Goal: Task Accomplishment & Management: Use online tool/utility

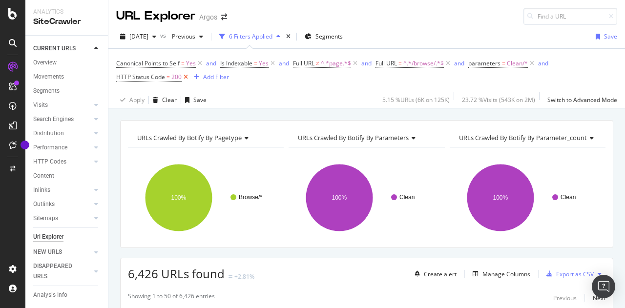
click at [188, 77] on icon at bounding box center [186, 77] width 8 height 10
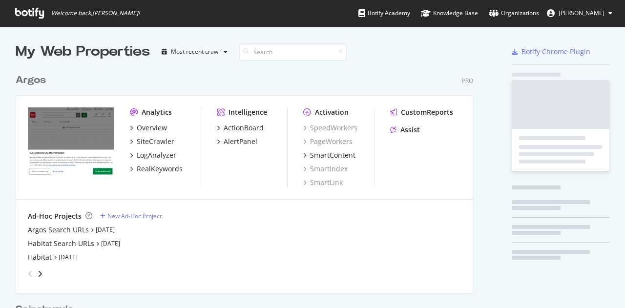
scroll to position [451, 458]
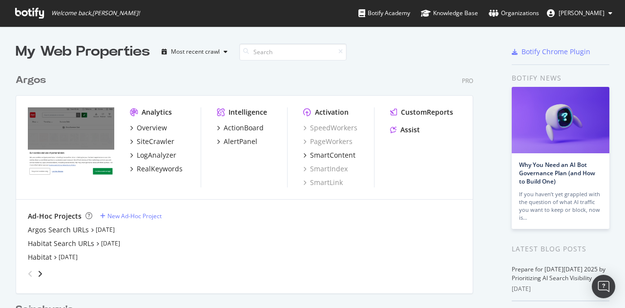
click at [610, 229] on div "My Web Properties Most recent crawl Argos Pro Analytics Overview SiteCrawler Lo…" at bounding box center [312, 281] width 625 height 510
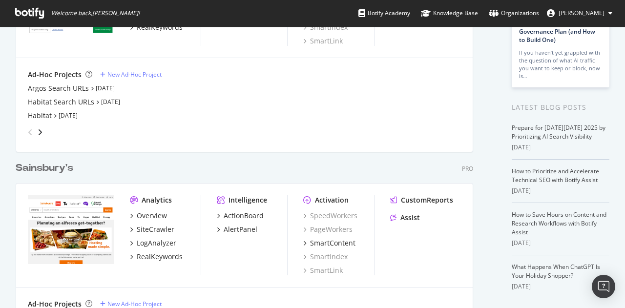
scroll to position [147, 0]
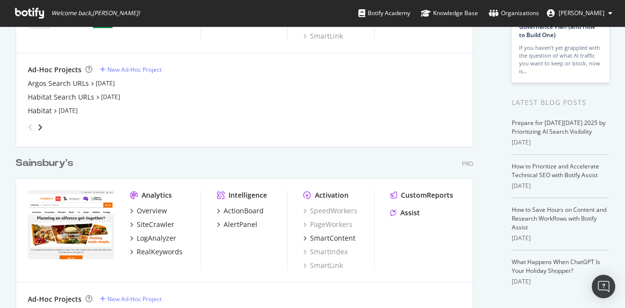
click at [5, 206] on div "My Web Properties Most recent crawl Argos Pro Analytics Overview SiteCrawler Lo…" at bounding box center [312, 135] width 625 height 510
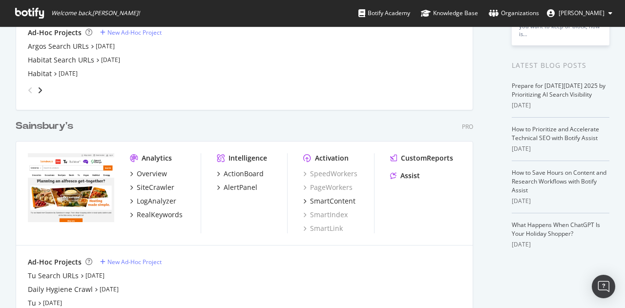
scroll to position [228, 0]
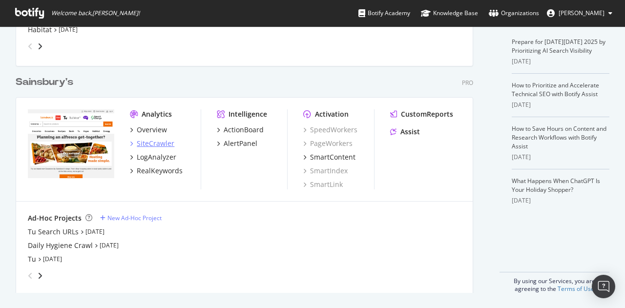
click at [154, 141] on div "SiteCrawler" at bounding box center [156, 144] width 38 height 10
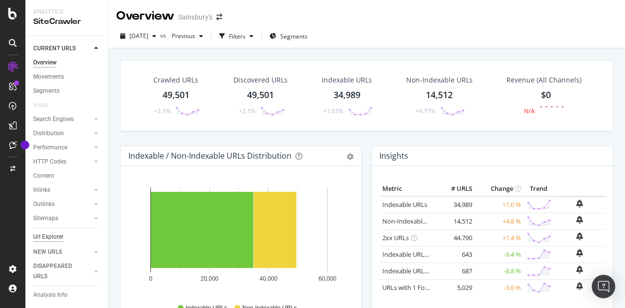
click at [51, 239] on div "Url Explorer" at bounding box center [48, 237] width 30 height 10
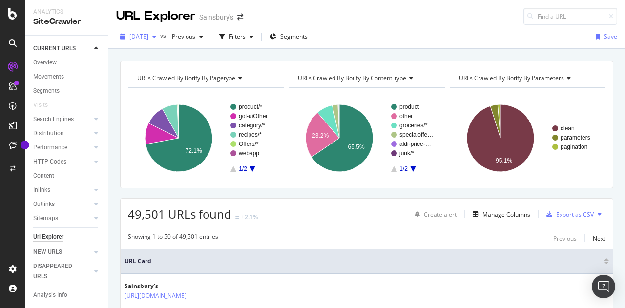
click at [148, 37] on span "[DATE]" at bounding box center [138, 36] width 19 height 8
click at [47, 63] on div "Overview" at bounding box center [44, 63] width 23 height 10
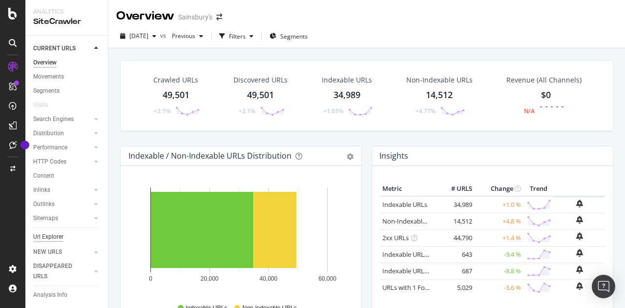
click at [47, 236] on div "Url Explorer" at bounding box center [48, 237] width 30 height 10
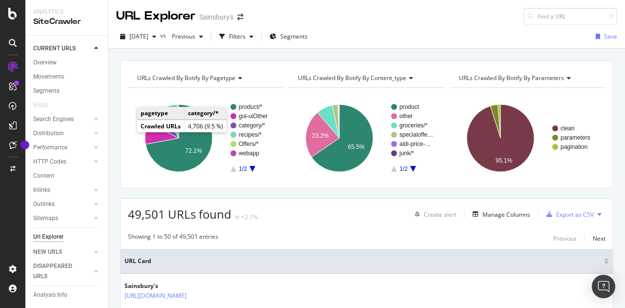
click at [554, 178] on rect "A chart." at bounding box center [526, 138] width 153 height 85
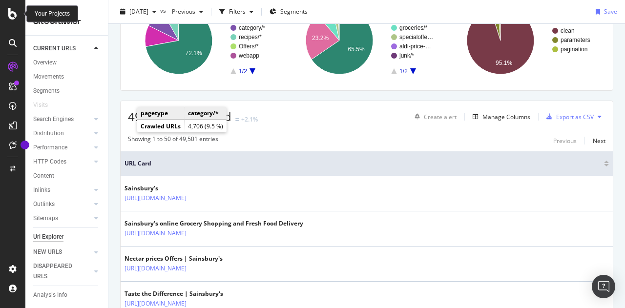
click at [13, 14] on icon at bounding box center [12, 14] width 9 height 12
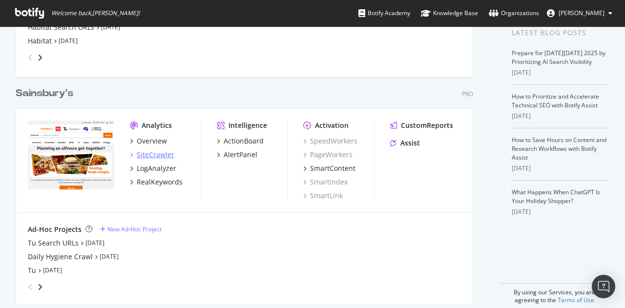
scroll to position [228, 0]
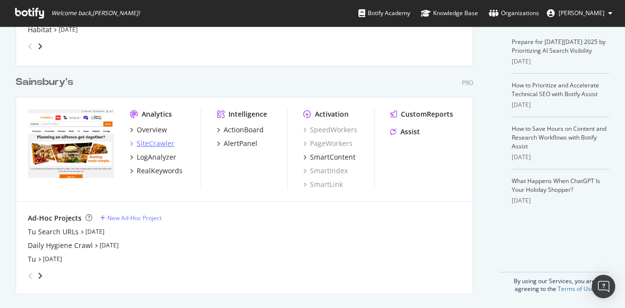
click at [154, 142] on div "SiteCrawler" at bounding box center [156, 144] width 38 height 10
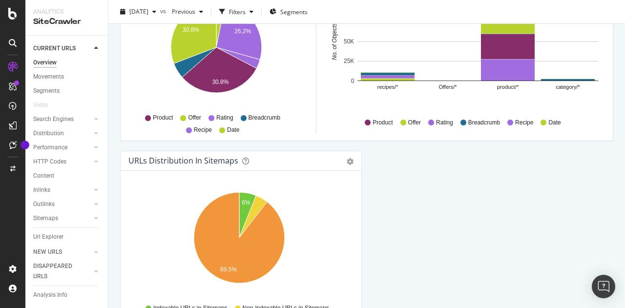
scroll to position [1106, 0]
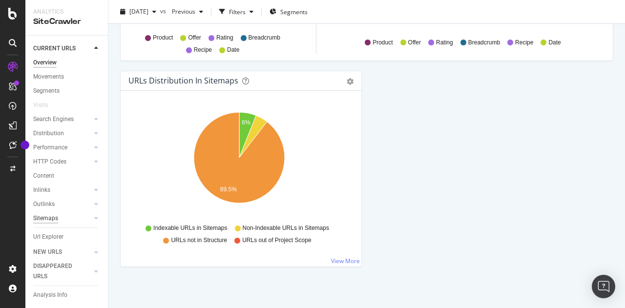
click at [48, 216] on div "Sitemaps" at bounding box center [45, 218] width 25 height 10
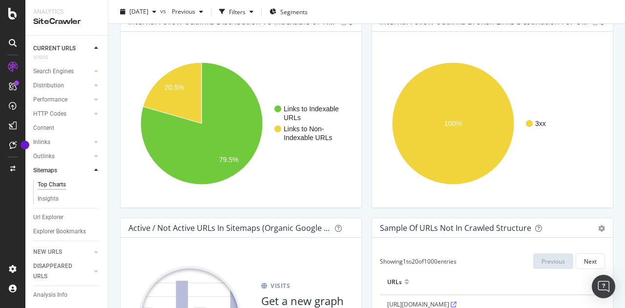
scroll to position [715, 0]
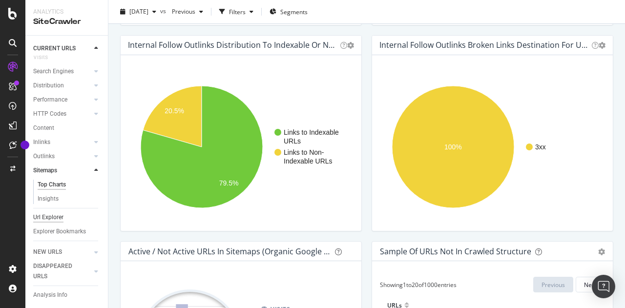
click at [52, 212] on div "Url Explorer" at bounding box center [48, 217] width 30 height 10
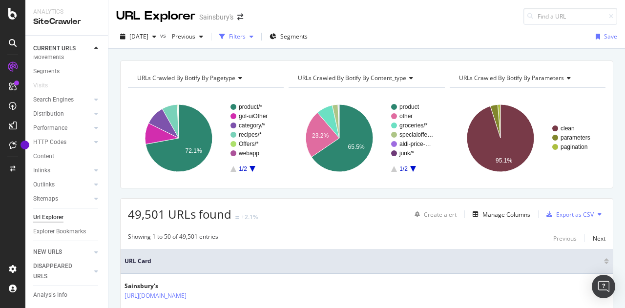
click at [246, 37] on div "Filters" at bounding box center [237, 36] width 17 height 8
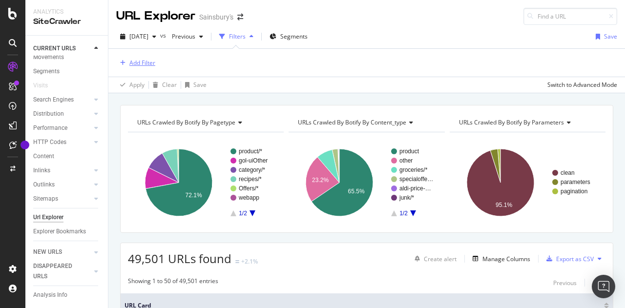
click at [136, 65] on div "Add Filter" at bounding box center [142, 63] width 26 height 8
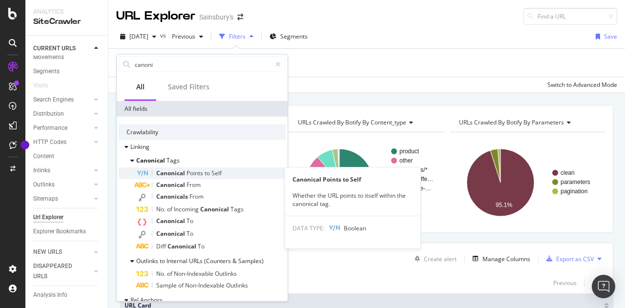
type input "canoni"
click at [200, 168] on div "Canonical Points to Self" at bounding box center [210, 174] width 149 height 12
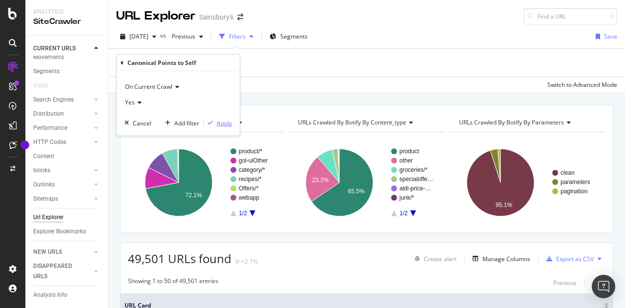
click at [226, 124] on div "Apply" at bounding box center [224, 123] width 15 height 8
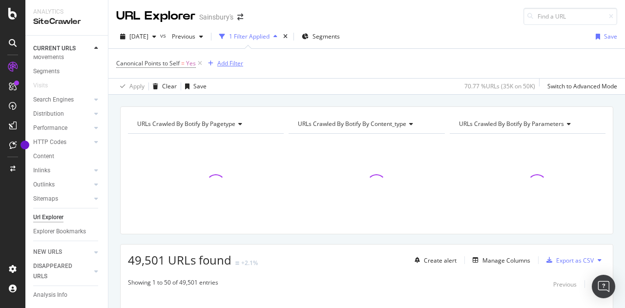
click at [224, 62] on div "Add Filter" at bounding box center [230, 63] width 26 height 8
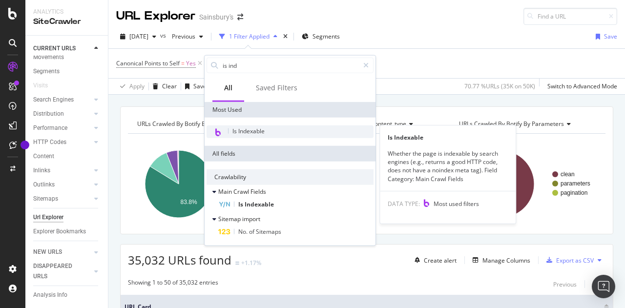
type input "is ind"
click at [248, 130] on span "Is Indexable" at bounding box center [248, 131] width 32 height 8
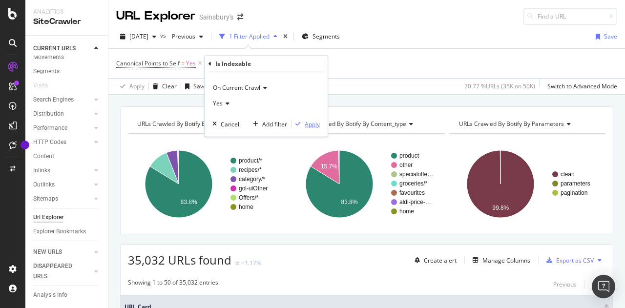
click at [314, 122] on div "Apply" at bounding box center [312, 124] width 15 height 8
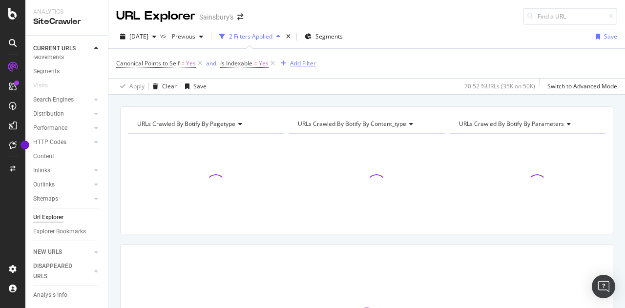
click at [305, 61] on div "Add Filter" at bounding box center [303, 63] width 26 height 8
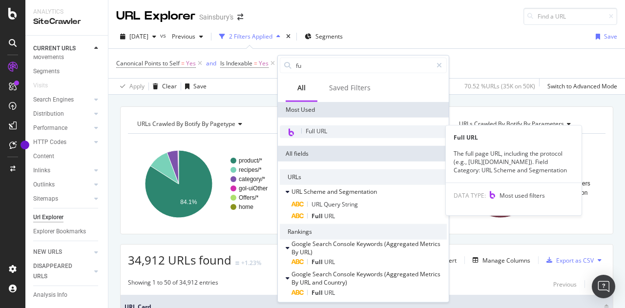
type input "fu"
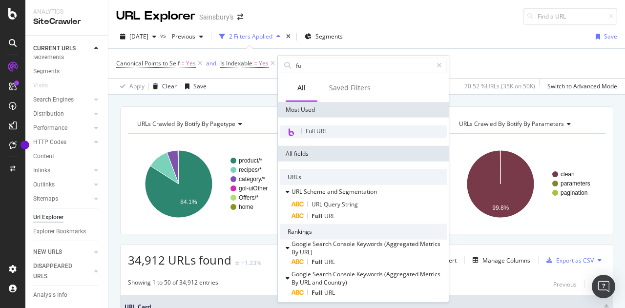
click at [323, 129] on span "Full URL" at bounding box center [316, 131] width 21 height 8
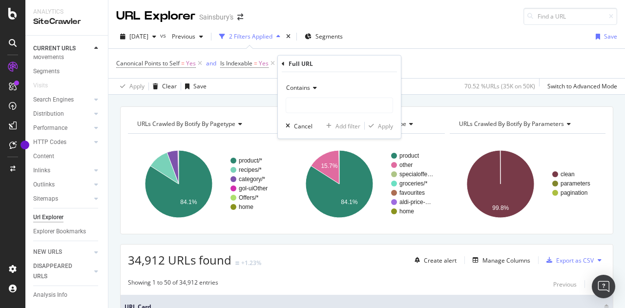
click at [308, 89] on span "Contains" at bounding box center [298, 88] width 24 height 8
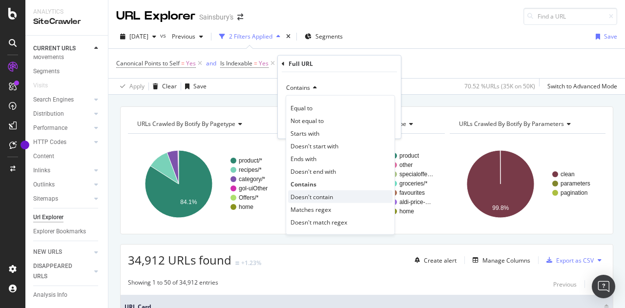
click at [305, 194] on span "Doesn't contain" at bounding box center [312, 196] width 42 height 8
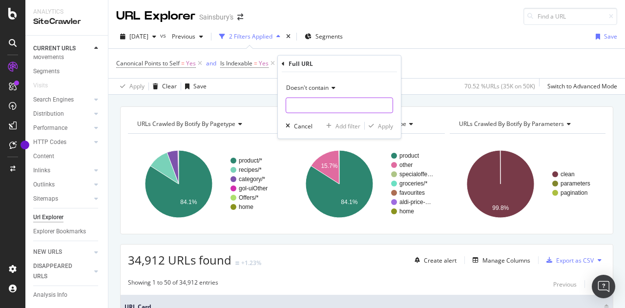
click at [310, 104] on input "text" at bounding box center [339, 106] width 106 height 16
type input "page"
click at [383, 122] on div "Apply" at bounding box center [385, 126] width 15 height 8
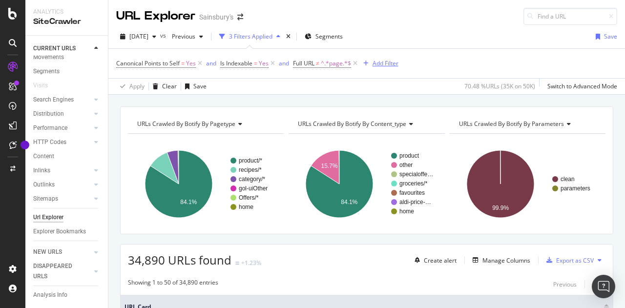
click at [384, 64] on div "Add Filter" at bounding box center [386, 63] width 26 height 8
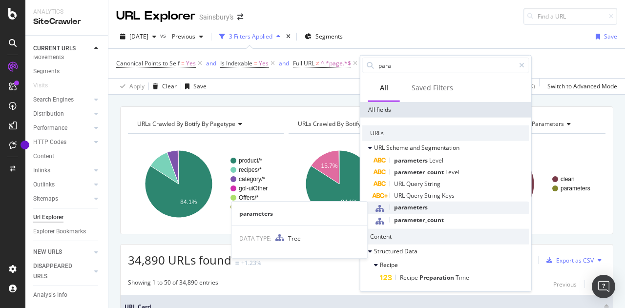
type input "para"
click at [413, 206] on span "parameters" at bounding box center [411, 207] width 34 height 8
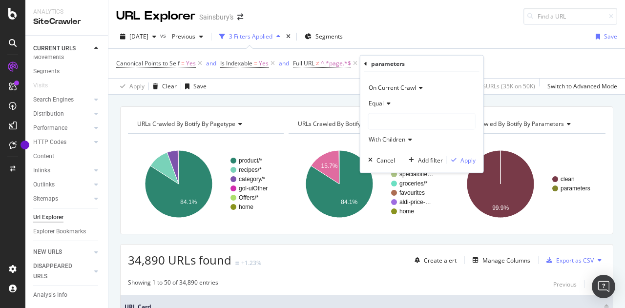
click at [388, 115] on div at bounding box center [422, 122] width 106 height 16
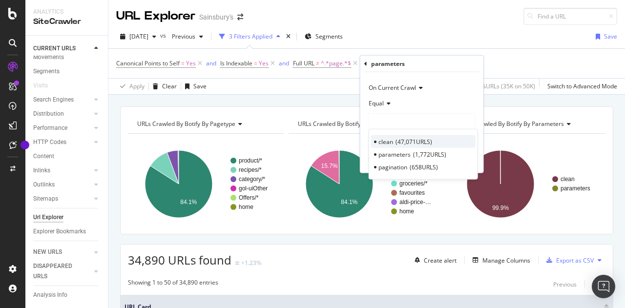
click at [387, 139] on span "clean" at bounding box center [386, 141] width 15 height 8
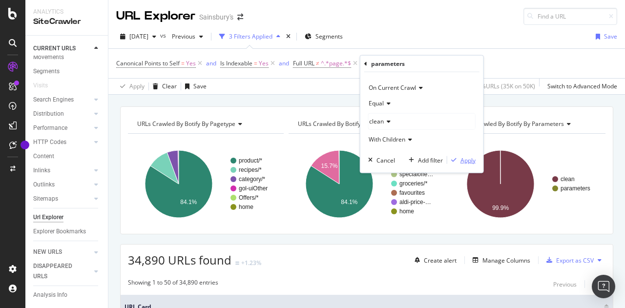
click at [465, 160] on div "Apply" at bounding box center [468, 160] width 15 height 8
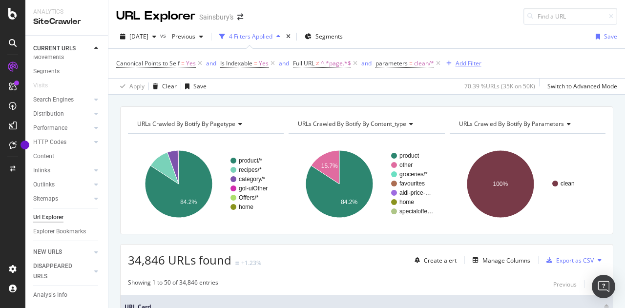
click at [467, 63] on div "Add Filter" at bounding box center [469, 63] width 26 height 8
click at [379, 81] on div "Apply Clear Save 70.39 % URLs ( 35K on 50K ) Switch to Advanced Mode" at bounding box center [366, 86] width 517 height 16
click at [469, 63] on div "Add Filter" at bounding box center [469, 63] width 26 height 8
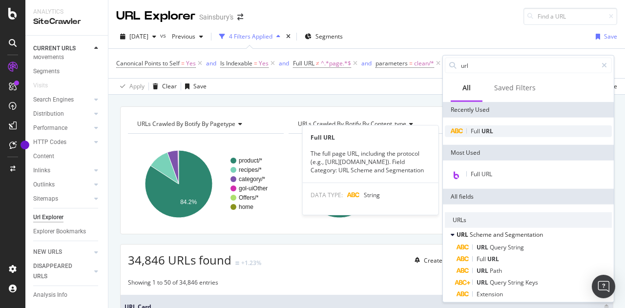
type input "url"
click at [493, 136] on div "Full URL" at bounding box center [528, 132] width 167 height 12
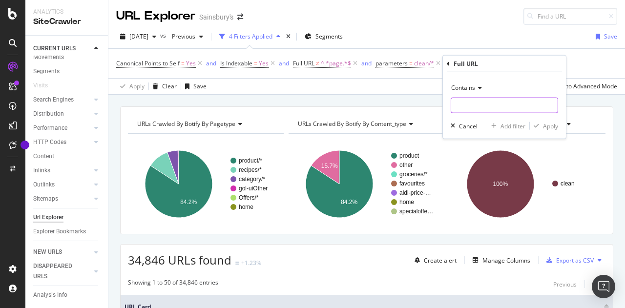
click at [482, 102] on input "text" at bounding box center [504, 106] width 106 height 16
paste input "occasions-by-sainsburys"
type input "occasions-by-sainsburys"
click at [548, 126] on div "Apply" at bounding box center [550, 126] width 15 height 8
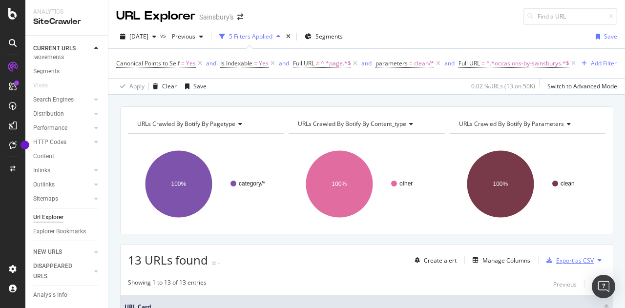
click at [569, 265] on div "Export as CSV" at bounding box center [575, 260] width 38 height 8
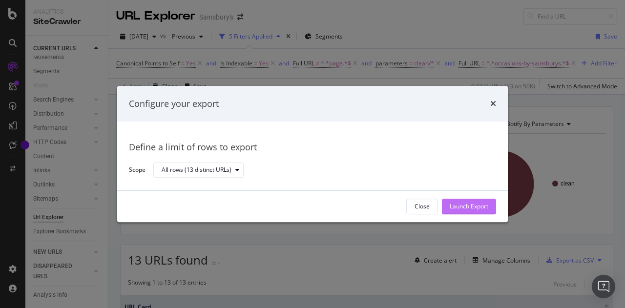
click at [483, 211] on div "Launch Export" at bounding box center [469, 206] width 39 height 15
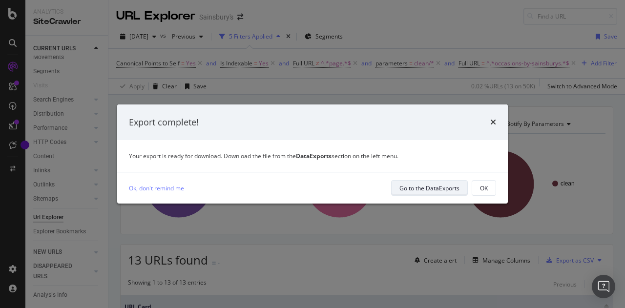
click at [416, 186] on div "Go to the DataExports" at bounding box center [430, 188] width 60 height 8
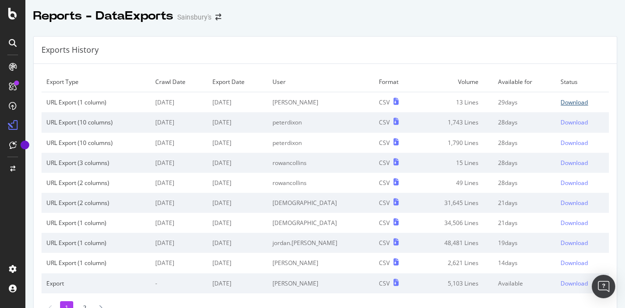
click at [561, 101] on div "Download" at bounding box center [574, 102] width 27 height 8
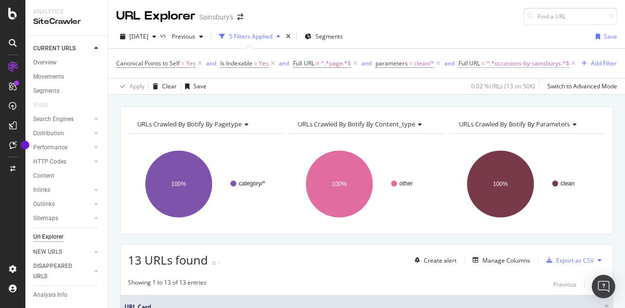
click at [504, 65] on span "^.*occasions-by-sainsburys.*$" at bounding box center [527, 64] width 83 height 14
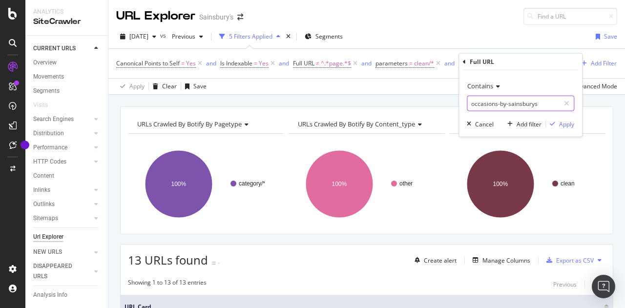
click at [500, 104] on input "occasions-by-sainsburys" at bounding box center [513, 104] width 92 height 16
paste input "gol-ui/grocerie"
type input "gol-ui/groceries"
click at [565, 122] on div "Apply" at bounding box center [566, 124] width 15 height 8
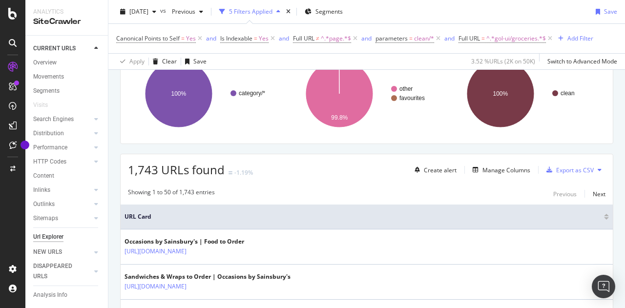
scroll to position [98, 0]
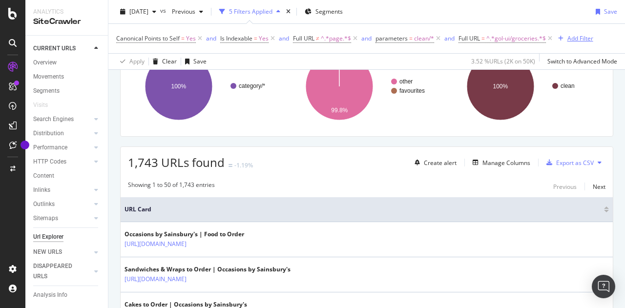
click at [568, 35] on div "Add Filter" at bounding box center [581, 38] width 26 height 8
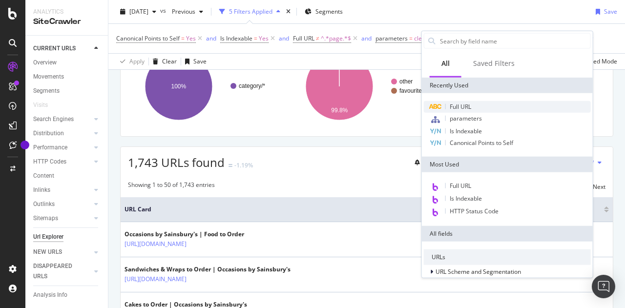
click at [481, 102] on div "Full URL" at bounding box center [507, 107] width 167 height 12
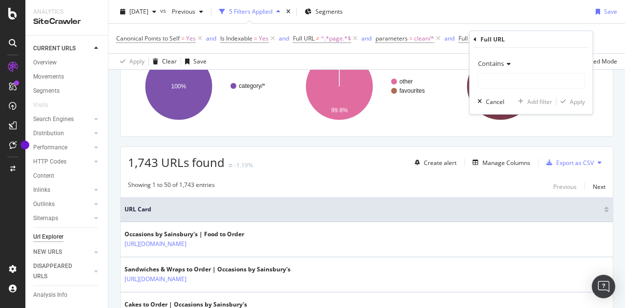
click at [492, 63] on span "Contains" at bounding box center [491, 63] width 26 height 9
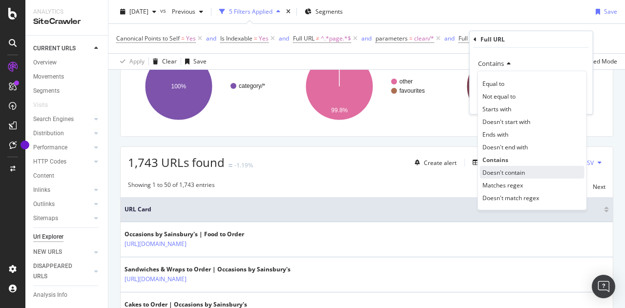
click at [510, 168] on span "Doesn't contain" at bounding box center [504, 172] width 42 height 8
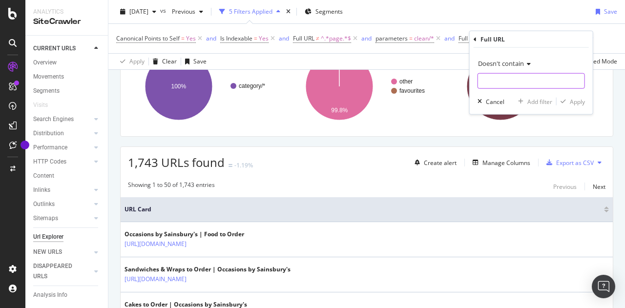
click at [493, 80] on input "text" at bounding box center [531, 81] width 106 height 16
paste input "occasions-by-sainsburys"
type input "occasions-by-sainsburys"
click at [577, 97] on div "Apply" at bounding box center [577, 101] width 15 height 8
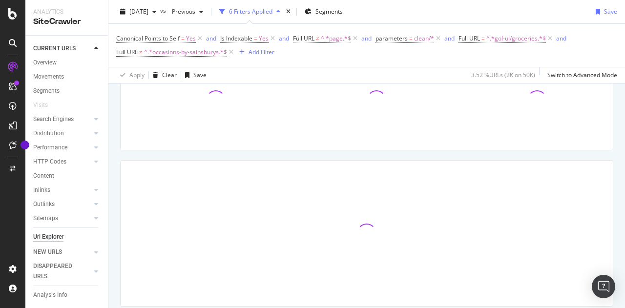
scroll to position [111, 0]
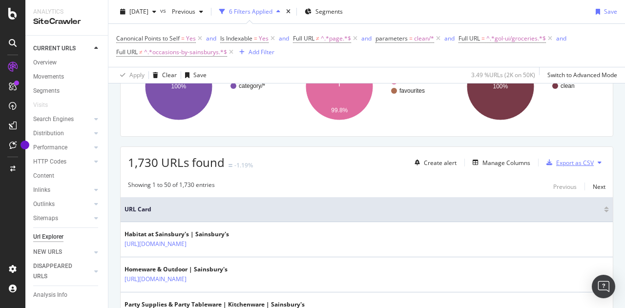
click at [563, 164] on div "Export as CSV" at bounding box center [575, 163] width 38 height 8
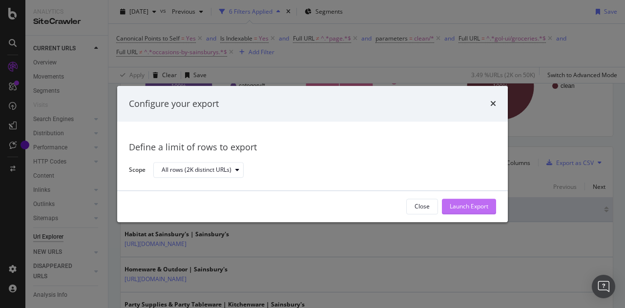
click at [469, 204] on div "Launch Export" at bounding box center [469, 207] width 39 height 8
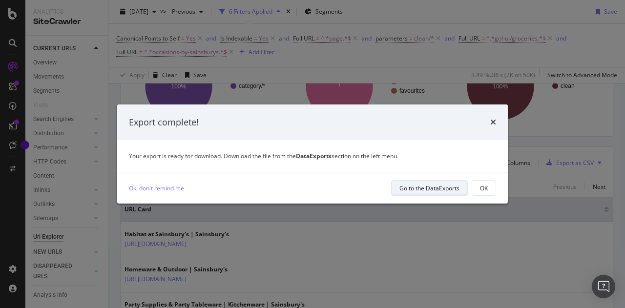
click at [424, 190] on div "Go to the DataExports" at bounding box center [430, 188] width 60 height 8
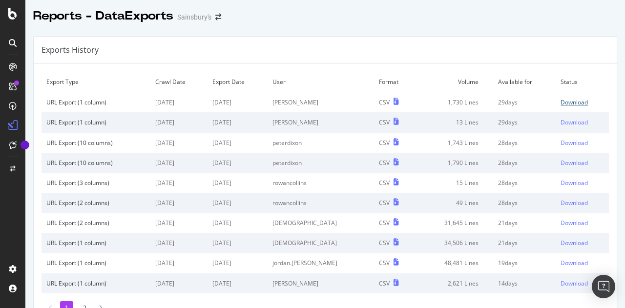
click at [561, 99] on div "Download" at bounding box center [574, 102] width 27 height 8
